Goal: Task Accomplishment & Management: Complete application form

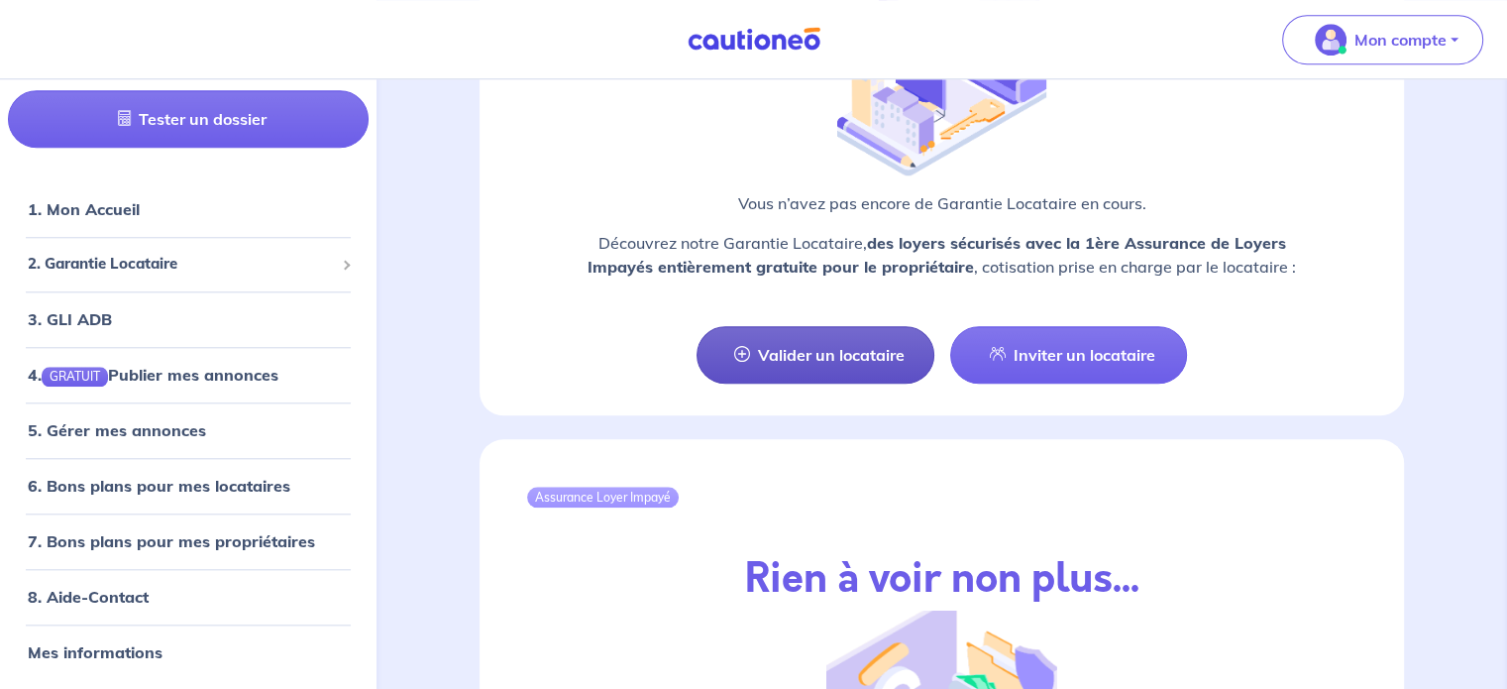
scroll to position [1882, 0]
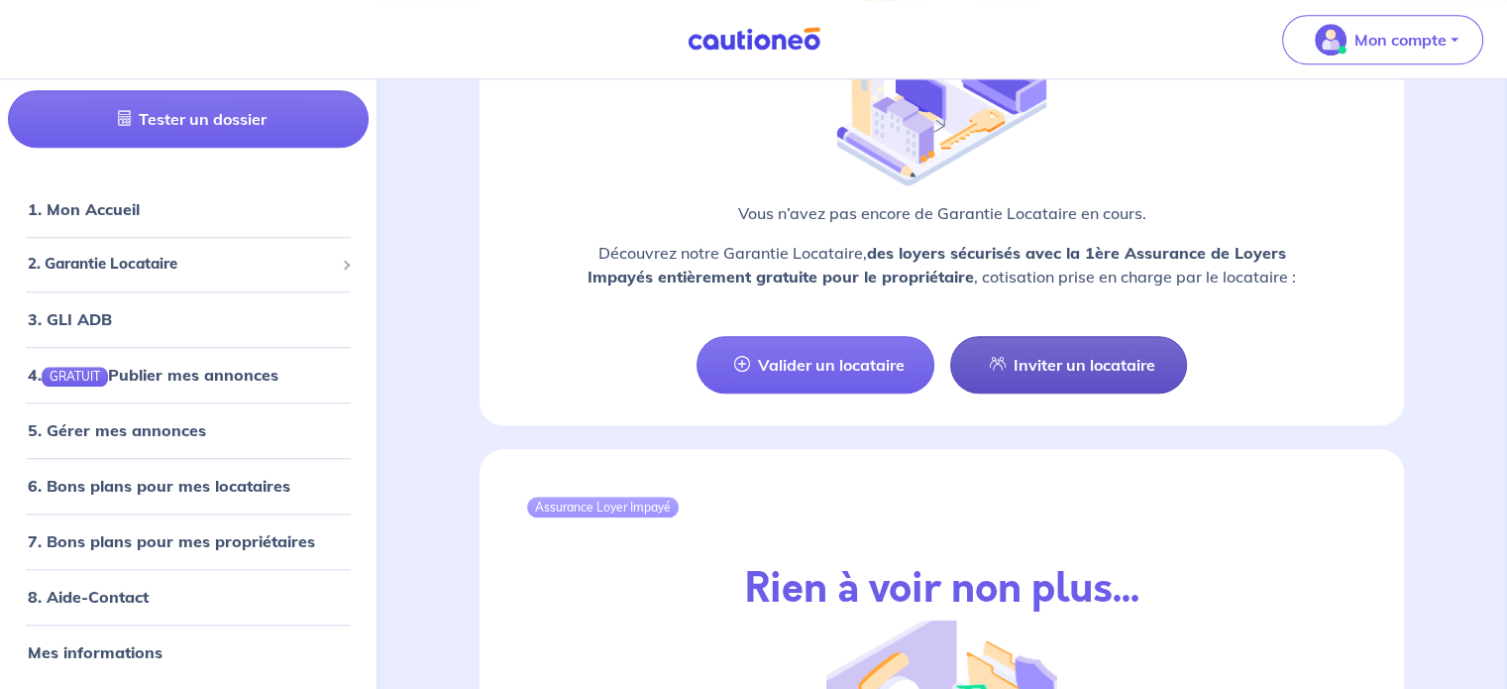
click at [1040, 364] on link "Inviter un locataire" at bounding box center [1069, 364] width 238 height 57
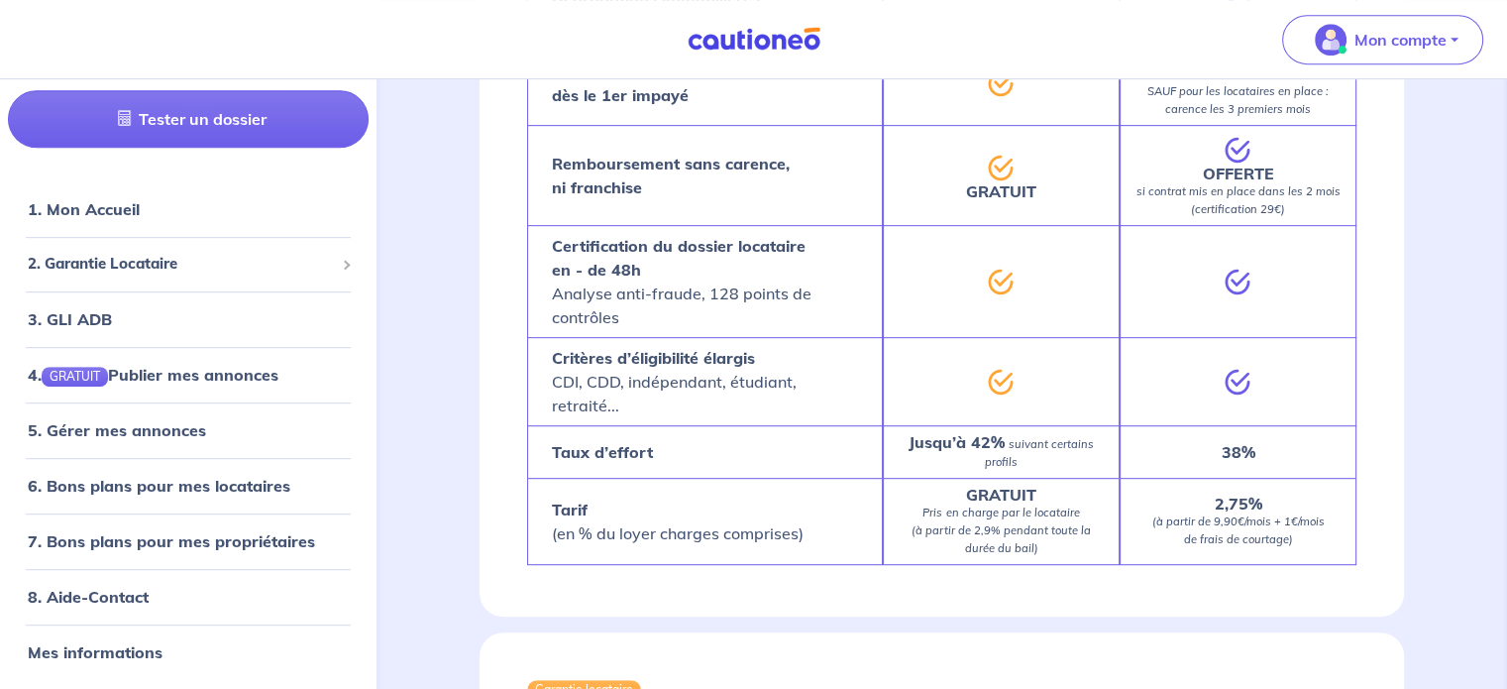
select select "FR"
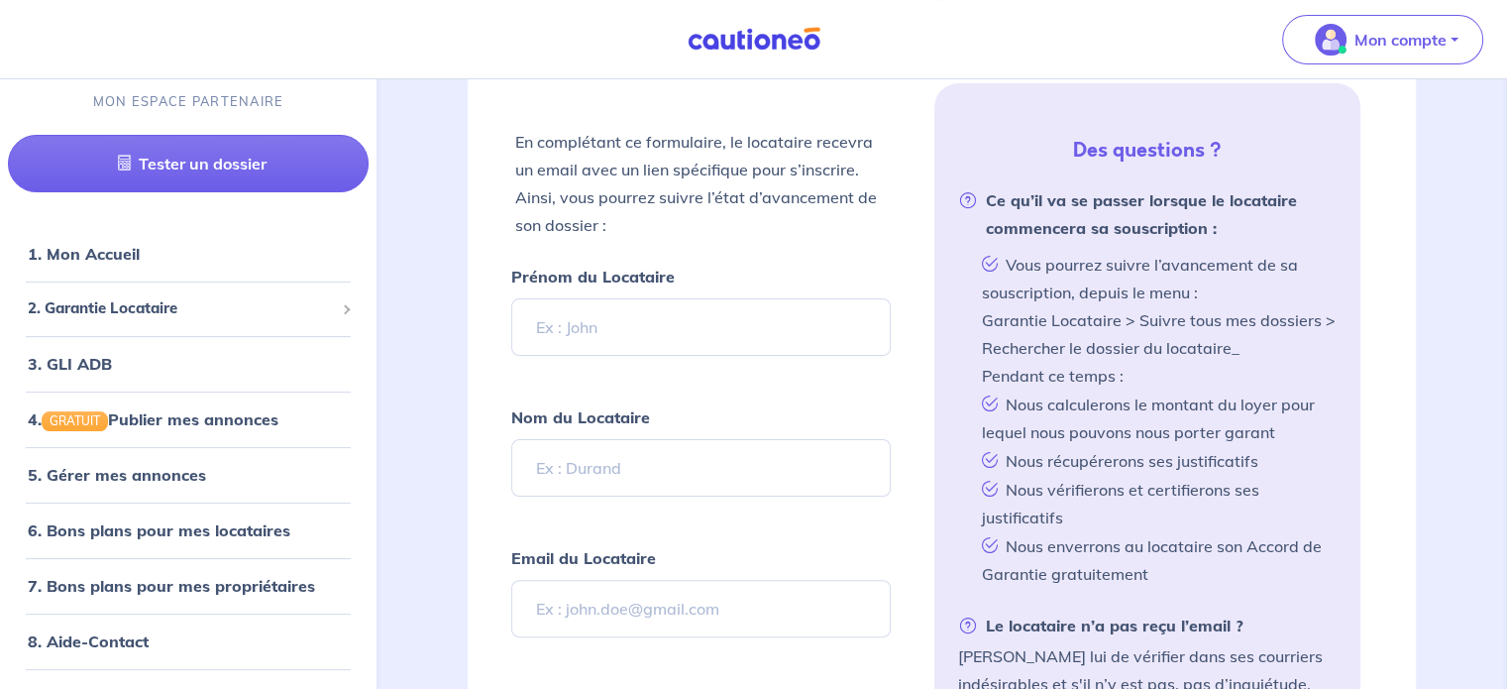
scroll to position [400, 0]
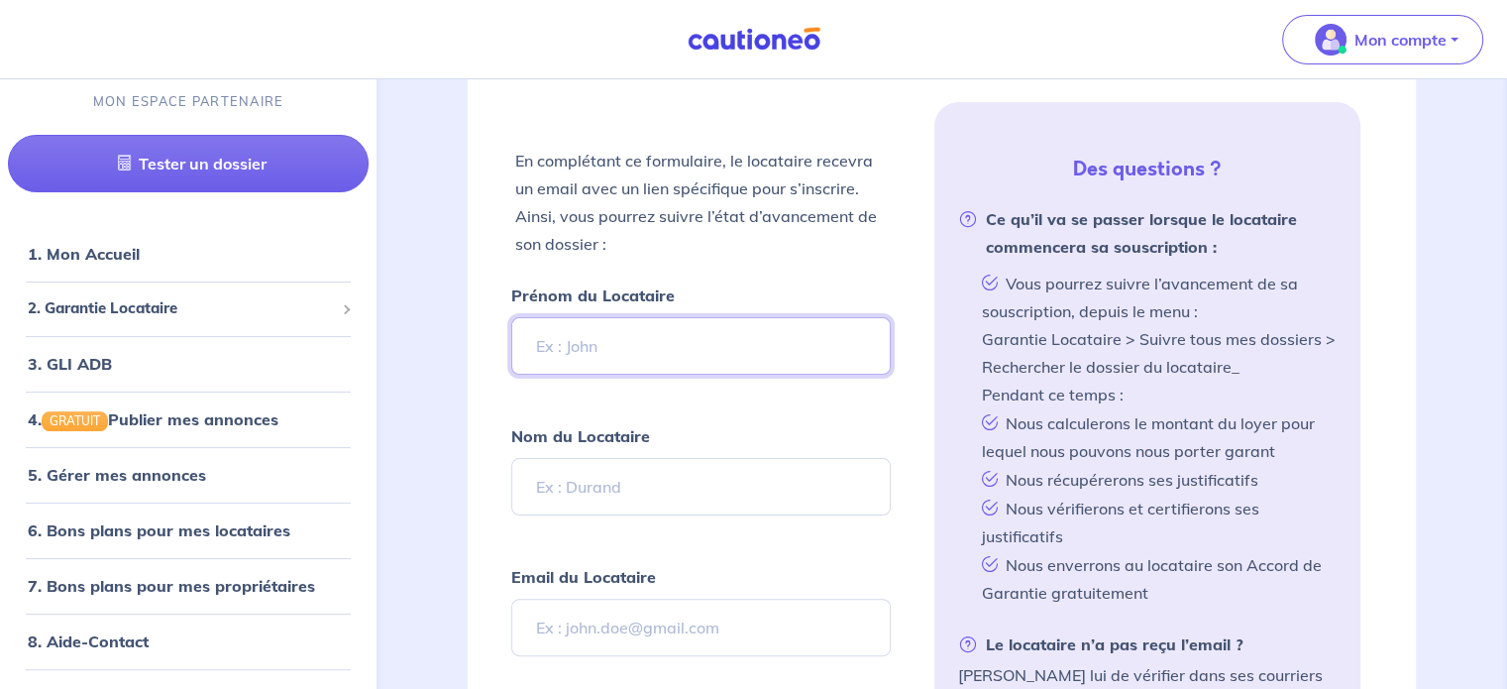
click at [656, 348] on input "Prénom du Locataire" at bounding box center [700, 345] width 378 height 57
type input "mael"
click at [580, 507] on input "Nom du Locataire" at bounding box center [700, 486] width 378 height 57
type input "[PERSON_NAME]"
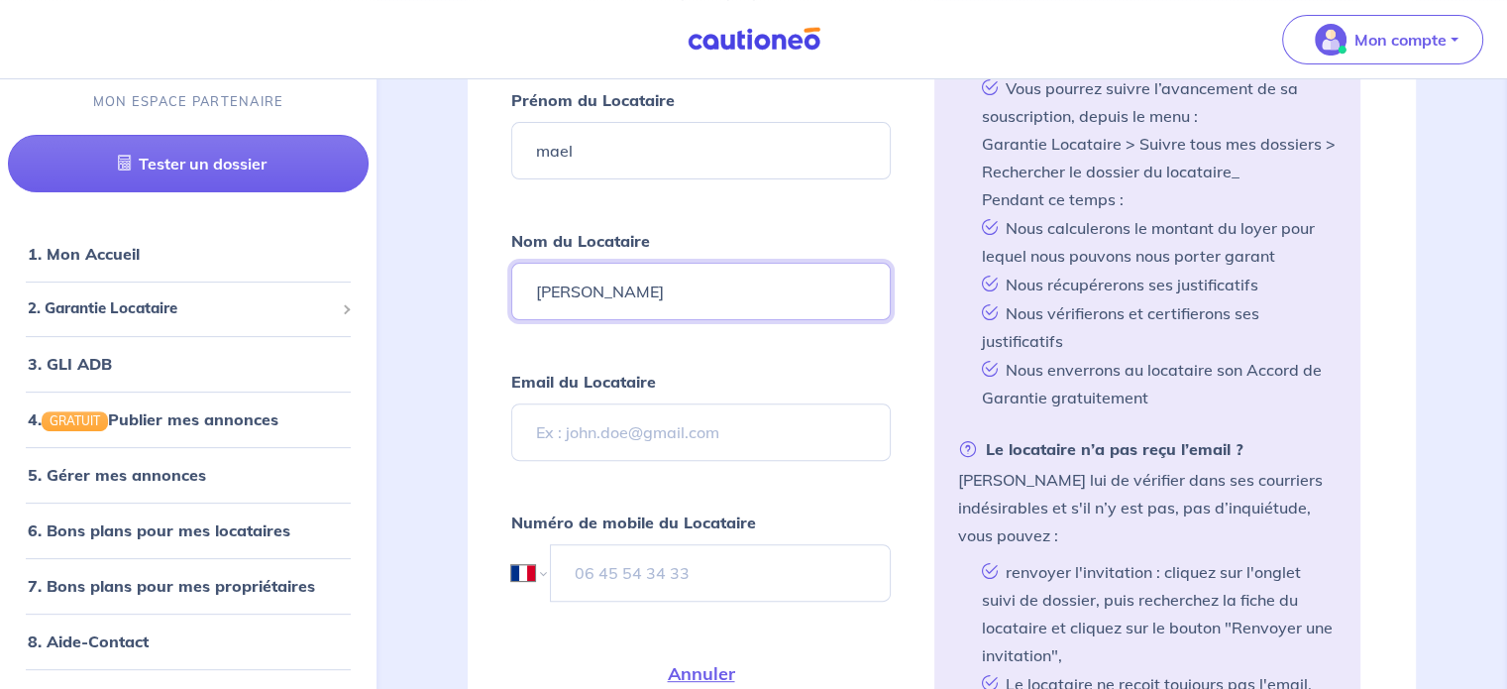
scroll to position [598, 0]
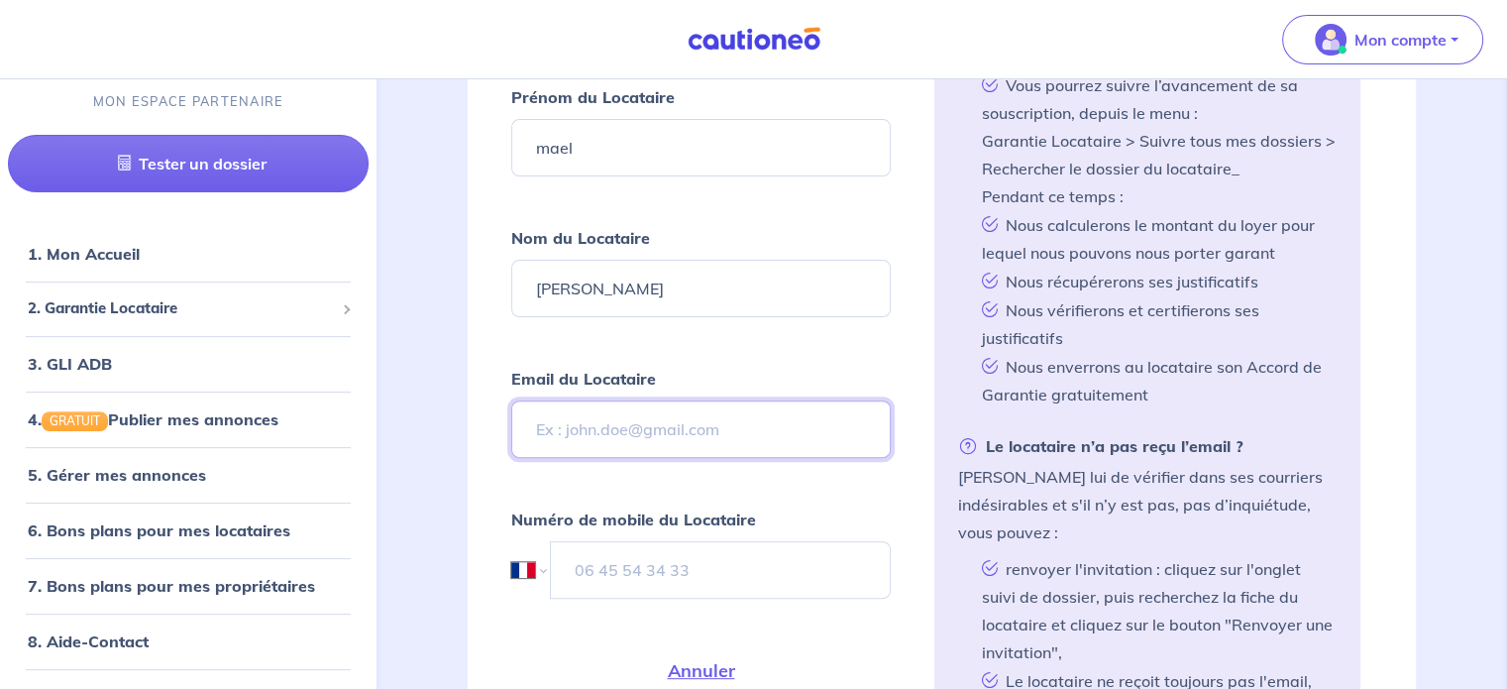
click at [605, 422] on input "Email du Locataire" at bounding box center [700, 428] width 378 height 57
drag, startPoint x: 533, startPoint y: 428, endPoint x: 551, endPoint y: 427, distance: 17.9
click at [533, 428] on input "Email du Locataire" at bounding box center [700, 428] width 378 height 57
paste input "[EMAIL_ADDRESS][DOMAIN_NAME]"
type input "[EMAIL_ADDRESS][DOMAIN_NAME]"
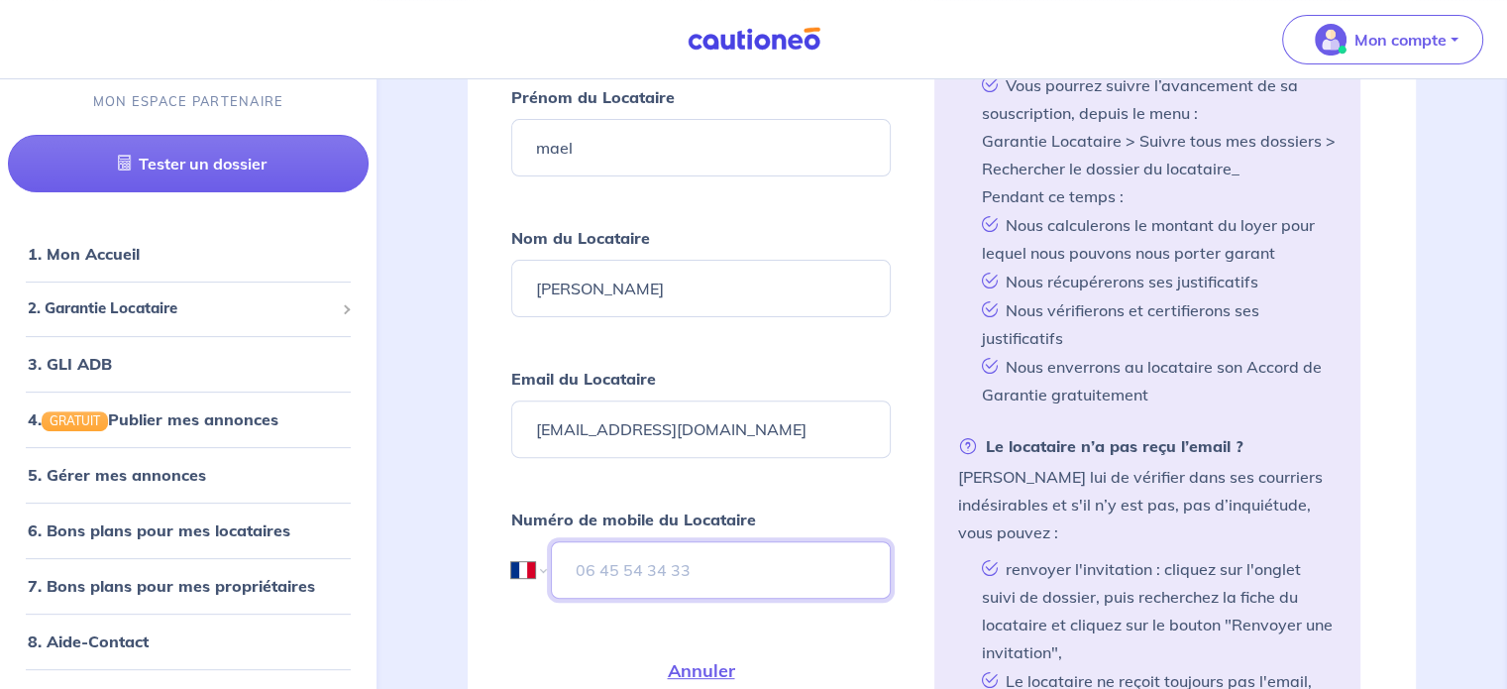
drag, startPoint x: 584, startPoint y: 585, endPoint x: 626, endPoint y: 466, distance: 126.9
click at [583, 582] on input "tel" at bounding box center [720, 569] width 339 height 57
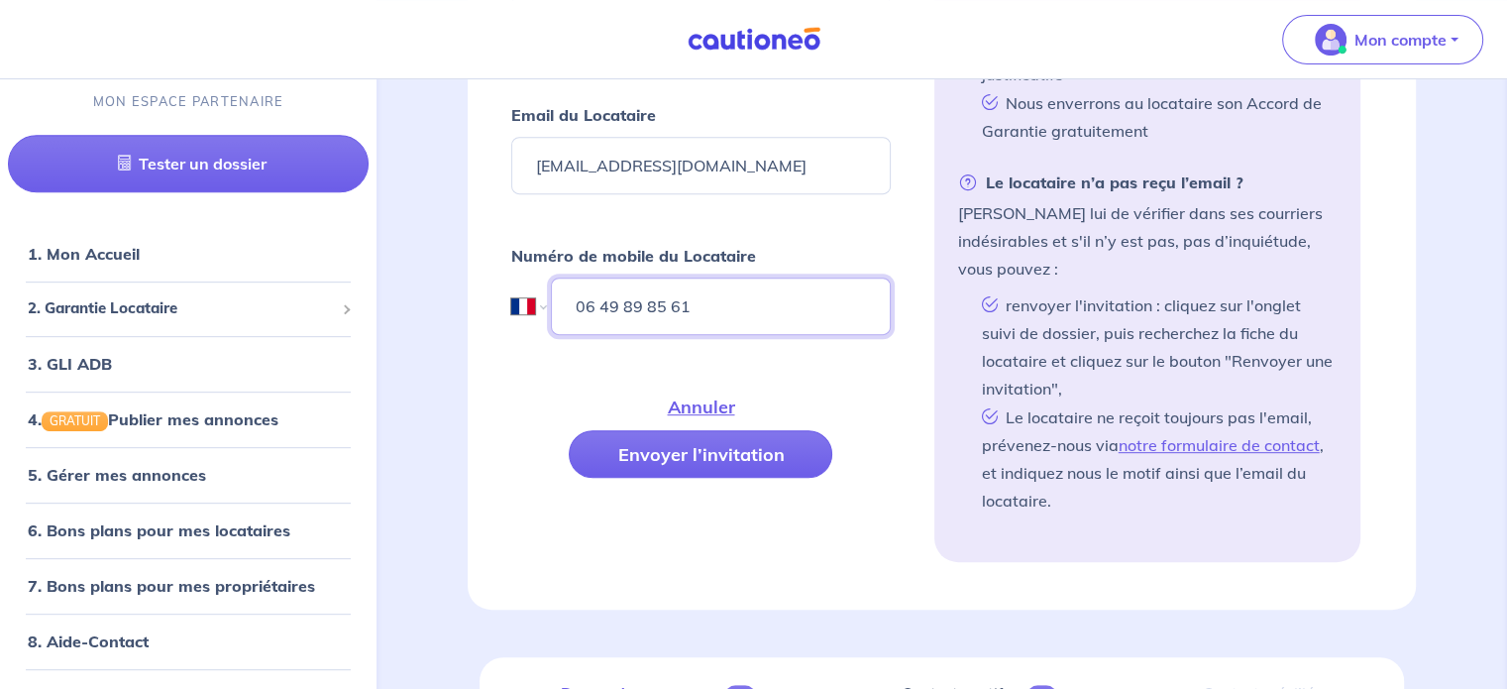
scroll to position [896, 0]
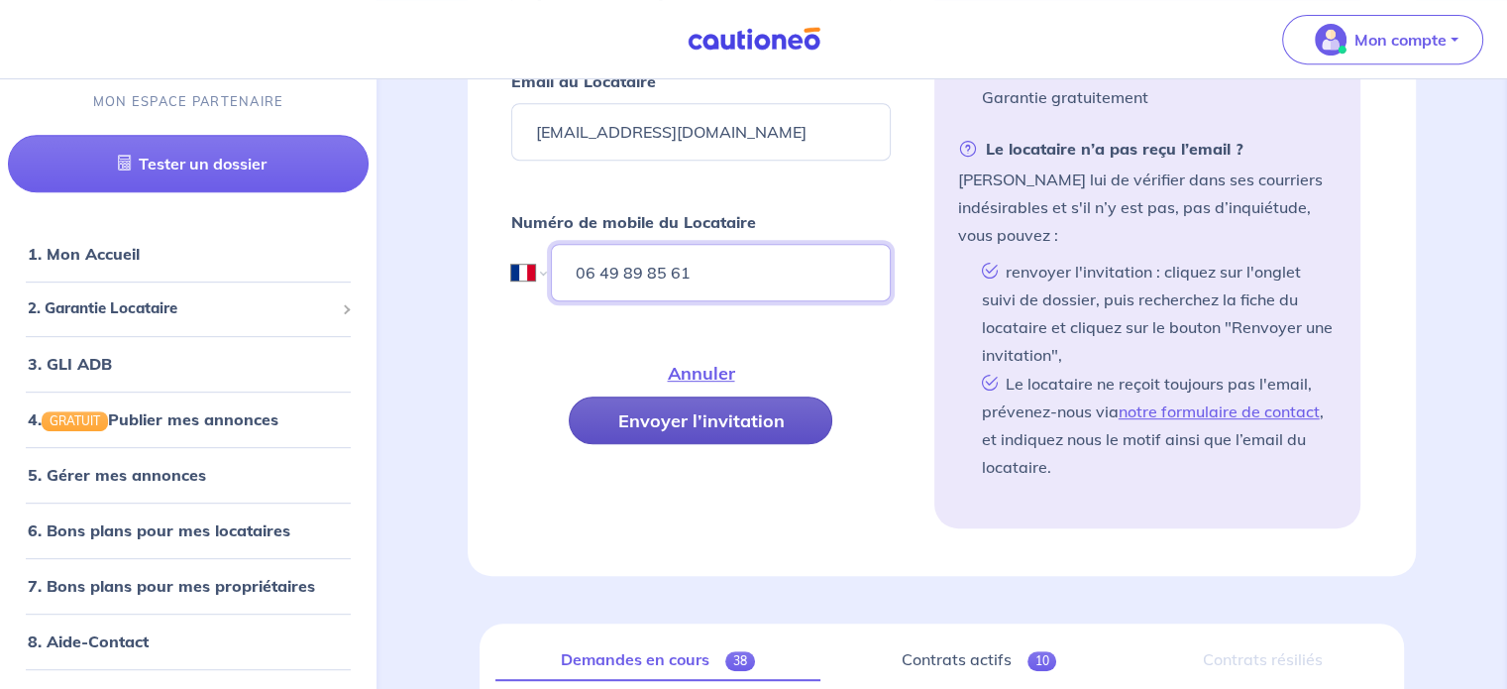
type input "06 49 89 85 61"
click at [729, 419] on button "Envoyer l’invitation" at bounding box center [701, 420] width 264 height 48
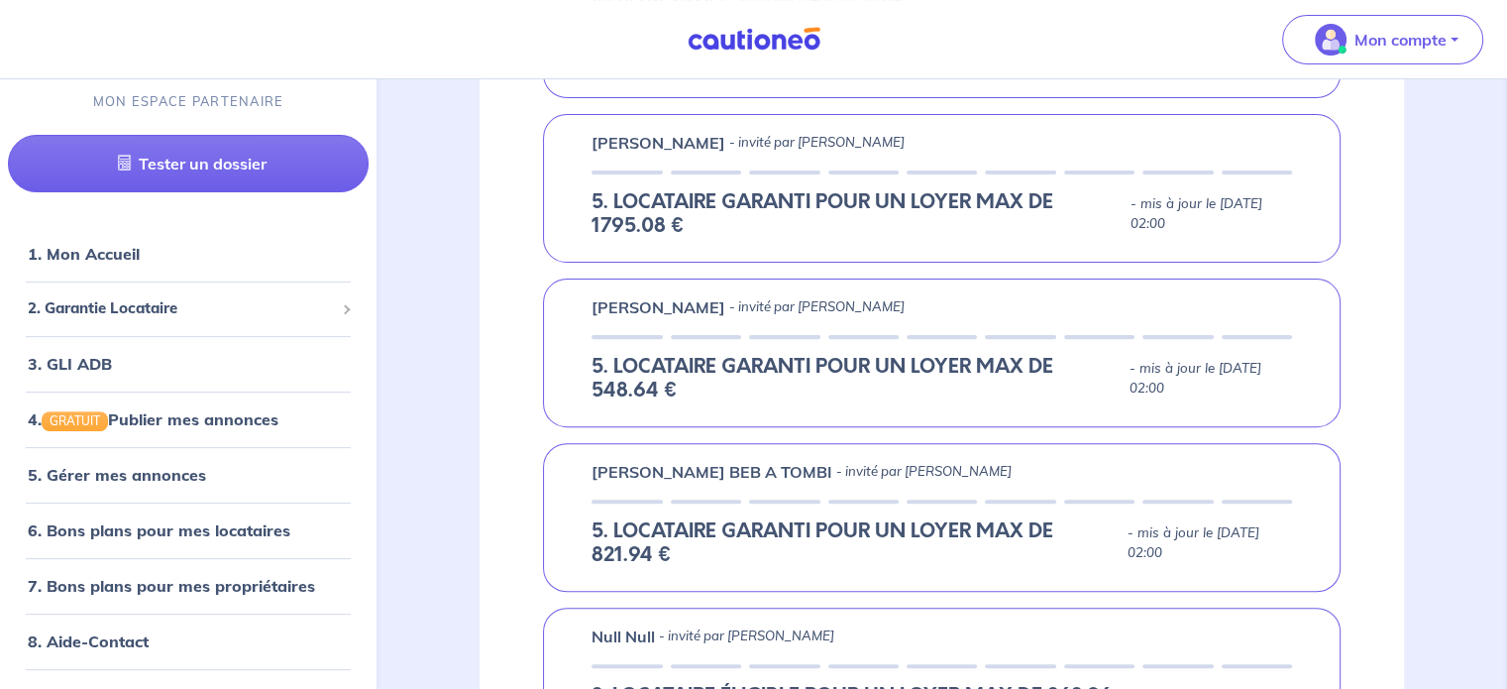
scroll to position [400, 0]
